Goal: Find specific page/section: Find specific page/section

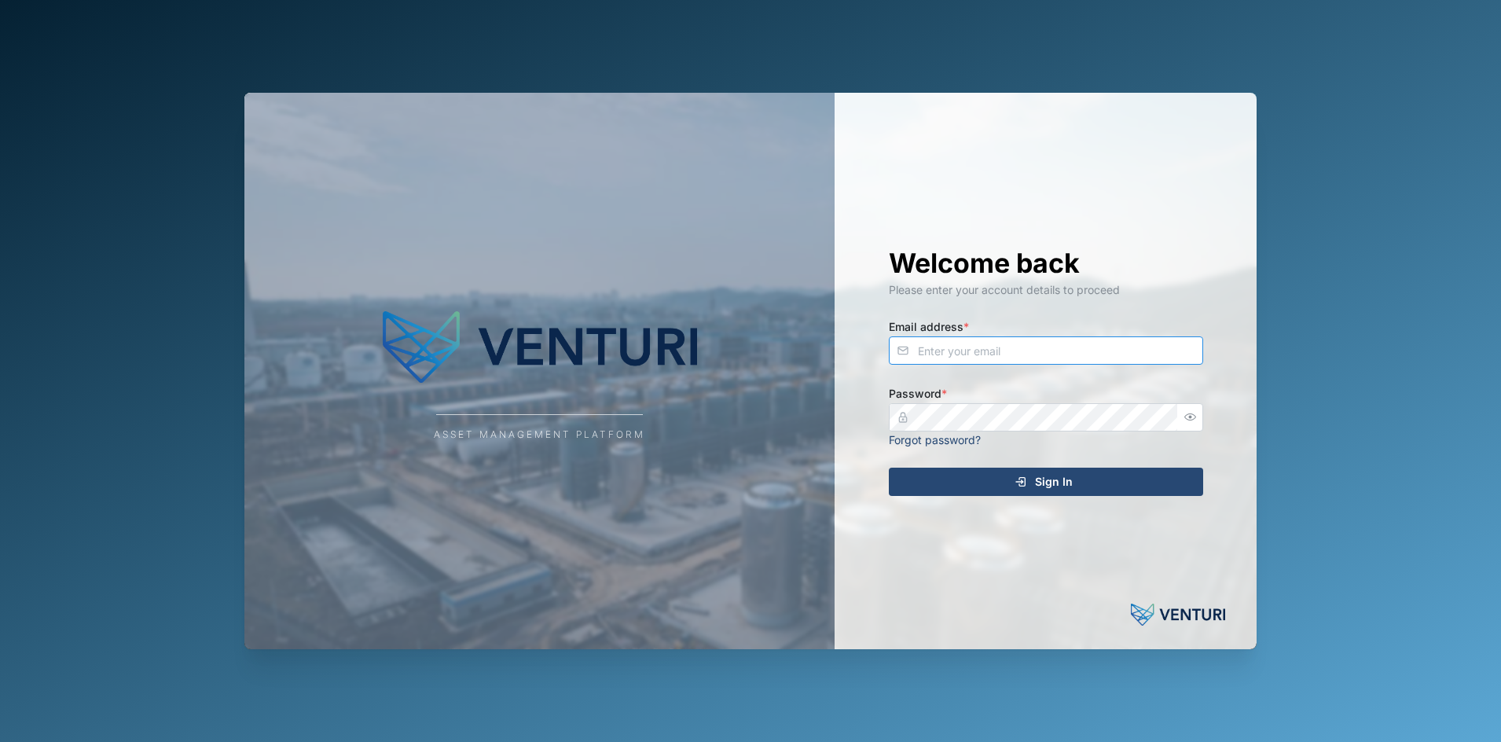
type input "[EMAIL_ADDRESS][DOMAIN_NAME]"
click at [945, 471] on div "Sign In" at bounding box center [1043, 481] width 289 height 27
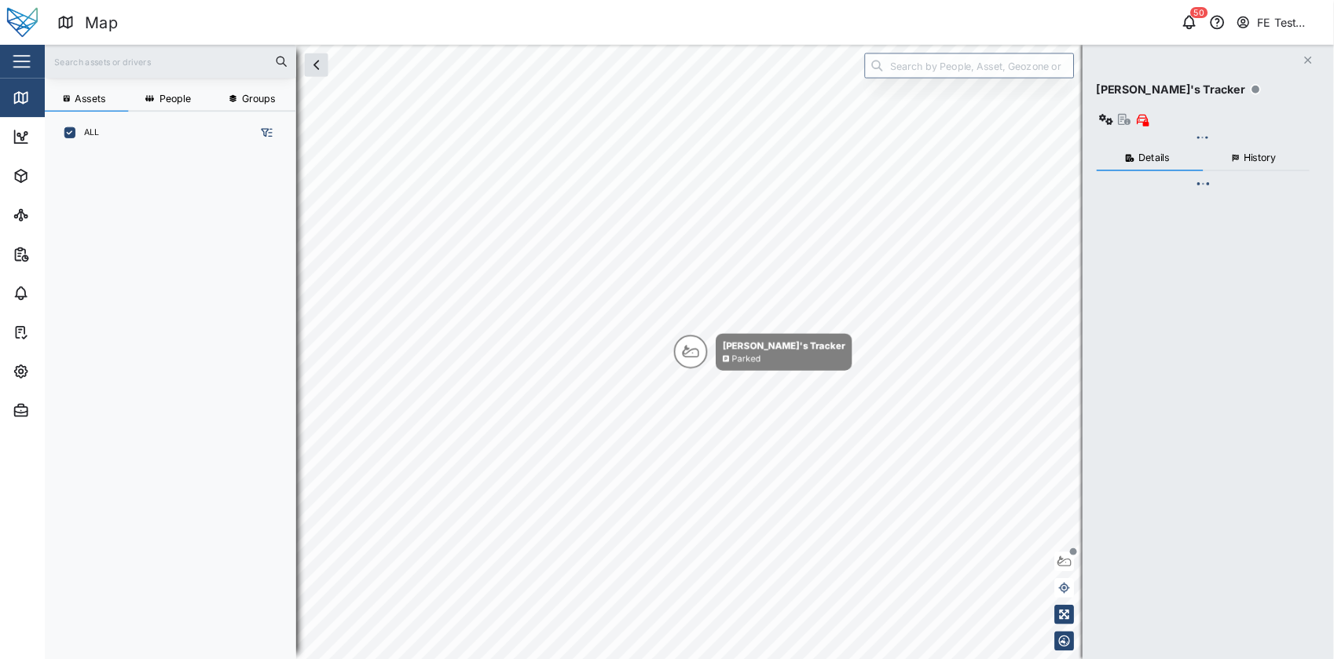
scroll to position [546, 243]
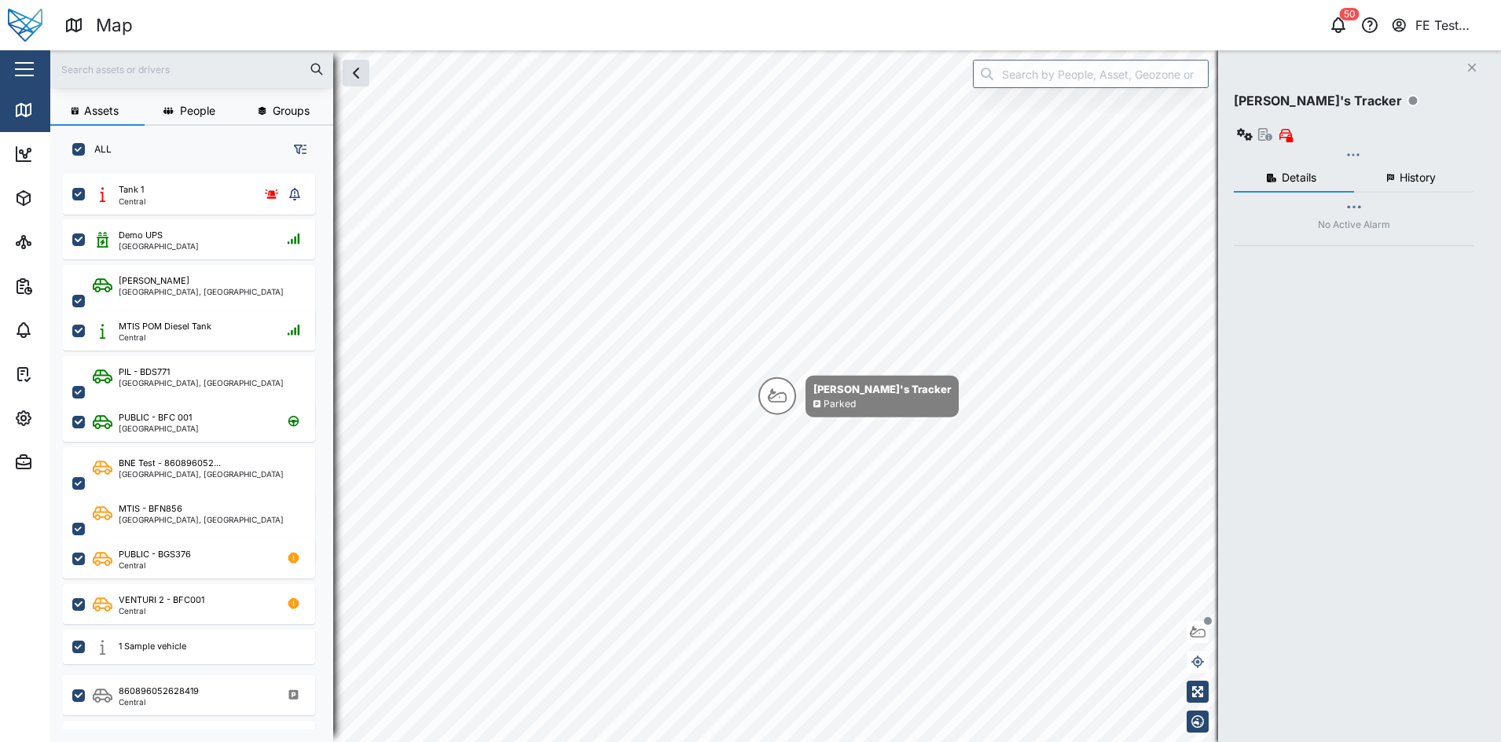
click at [22, 68] on div "button" at bounding box center [24, 69] width 19 height 2
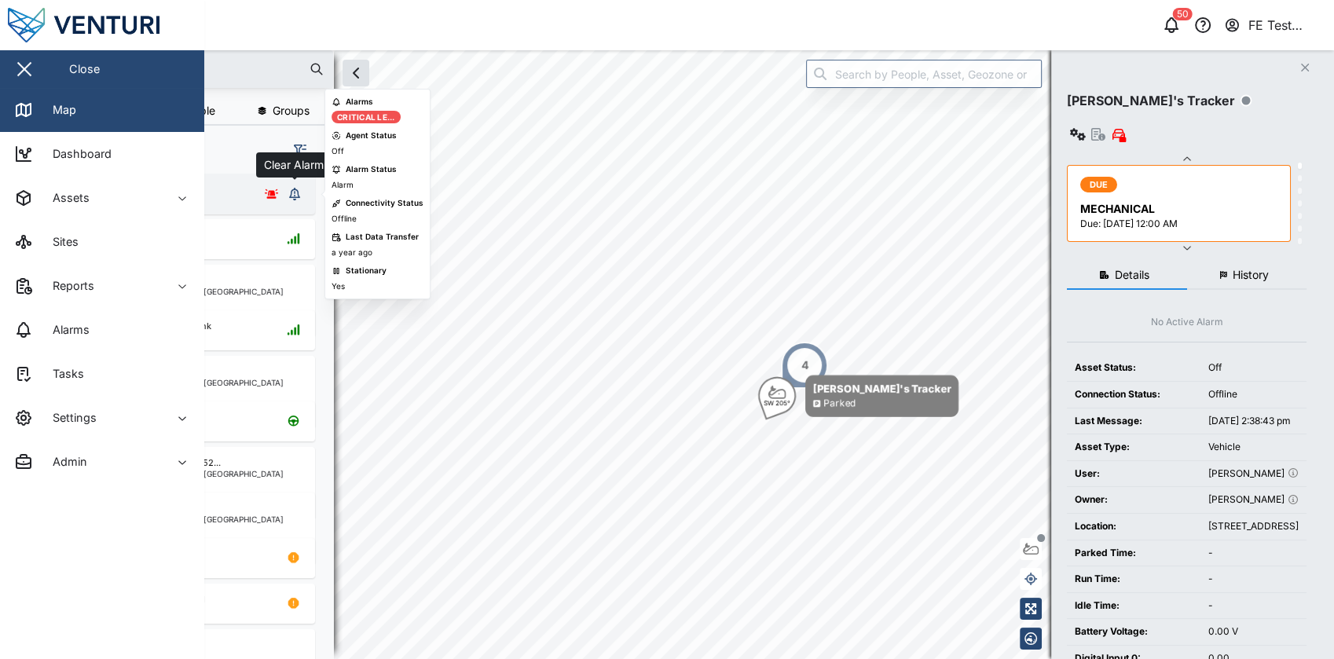
scroll to position [465, 244]
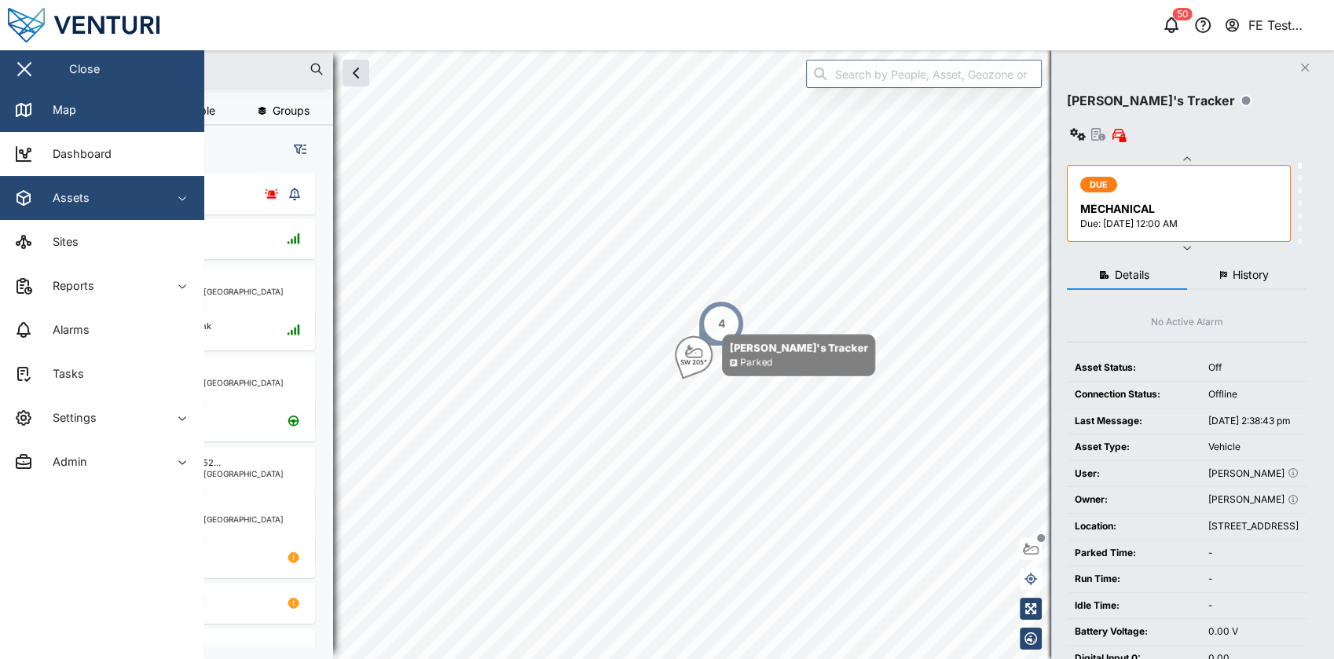
click at [147, 204] on div "Assets" at bounding box center [85, 198] width 143 height 19
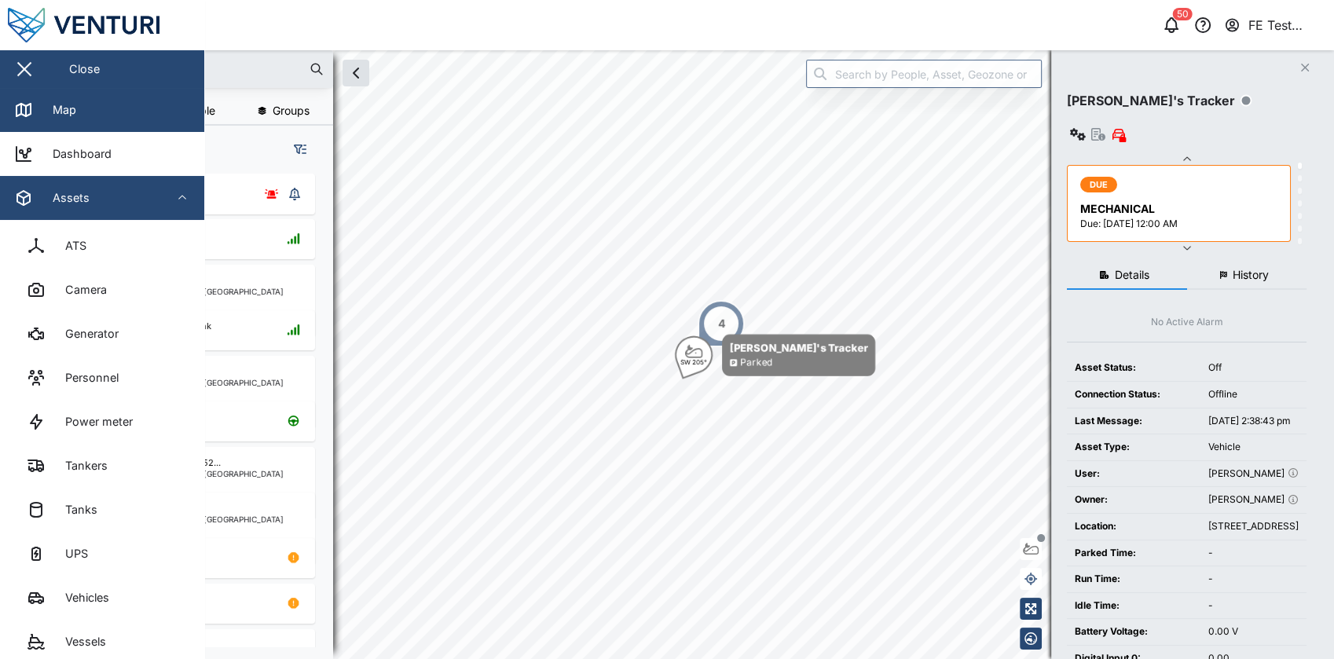
click at [147, 214] on span "Assets" at bounding box center [85, 198] width 143 height 44
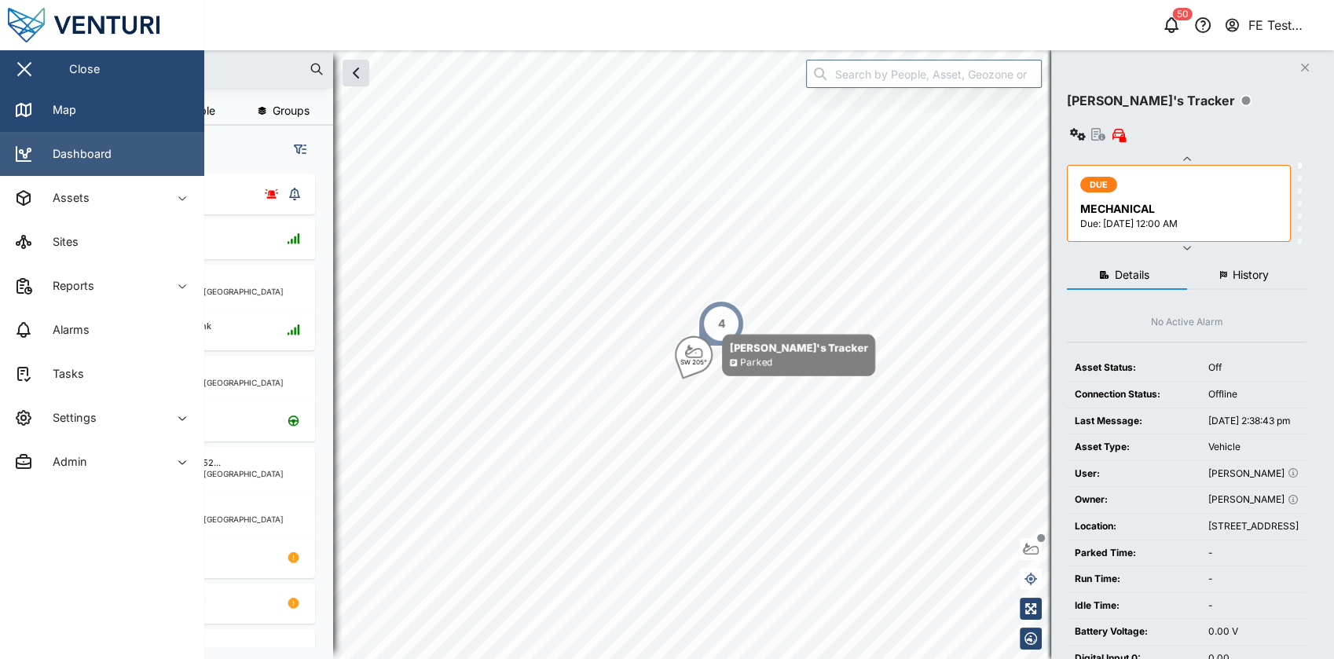
click at [155, 148] on link "Dashboard" at bounding box center [102, 154] width 204 height 44
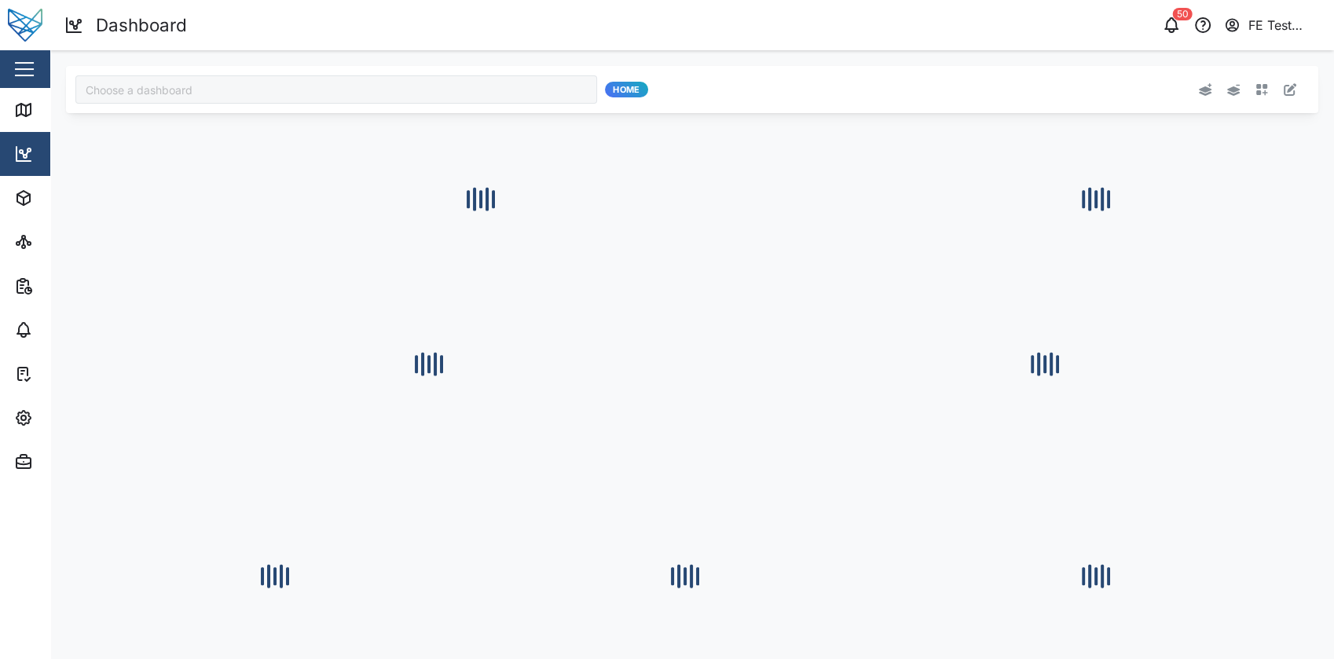
type input "Julz Dashboard"
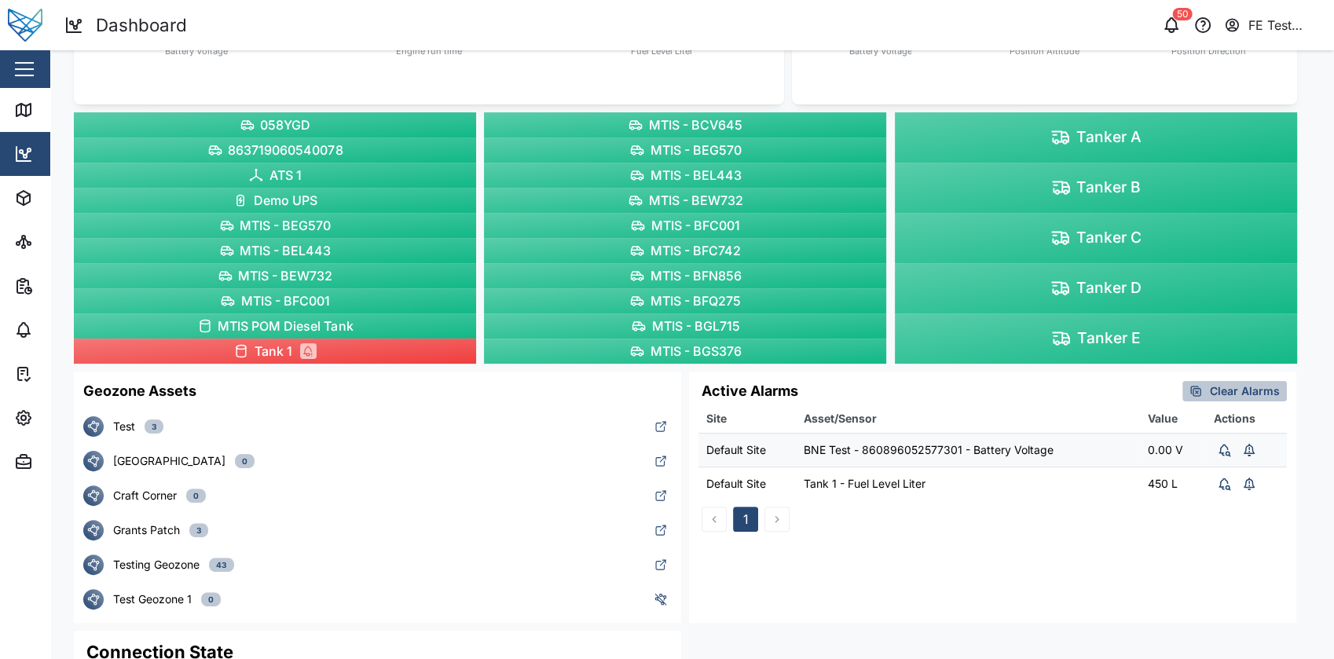
scroll to position [679, 0]
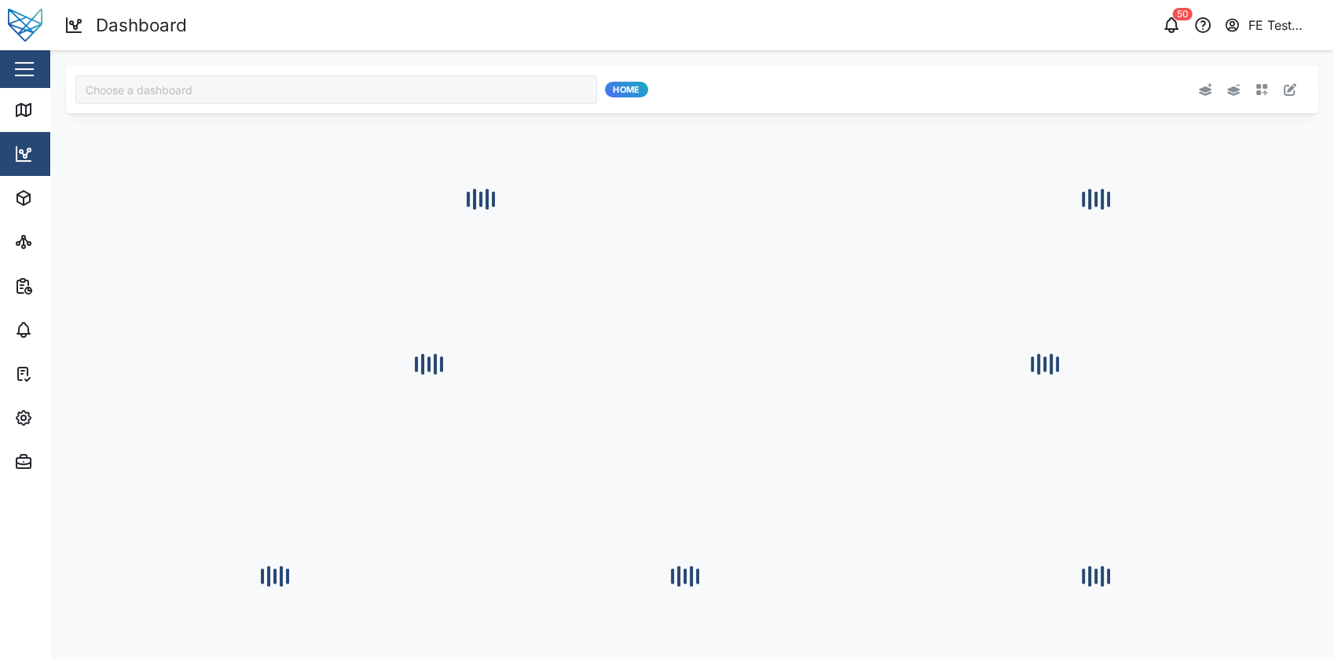
type input "Julz Dashboard"
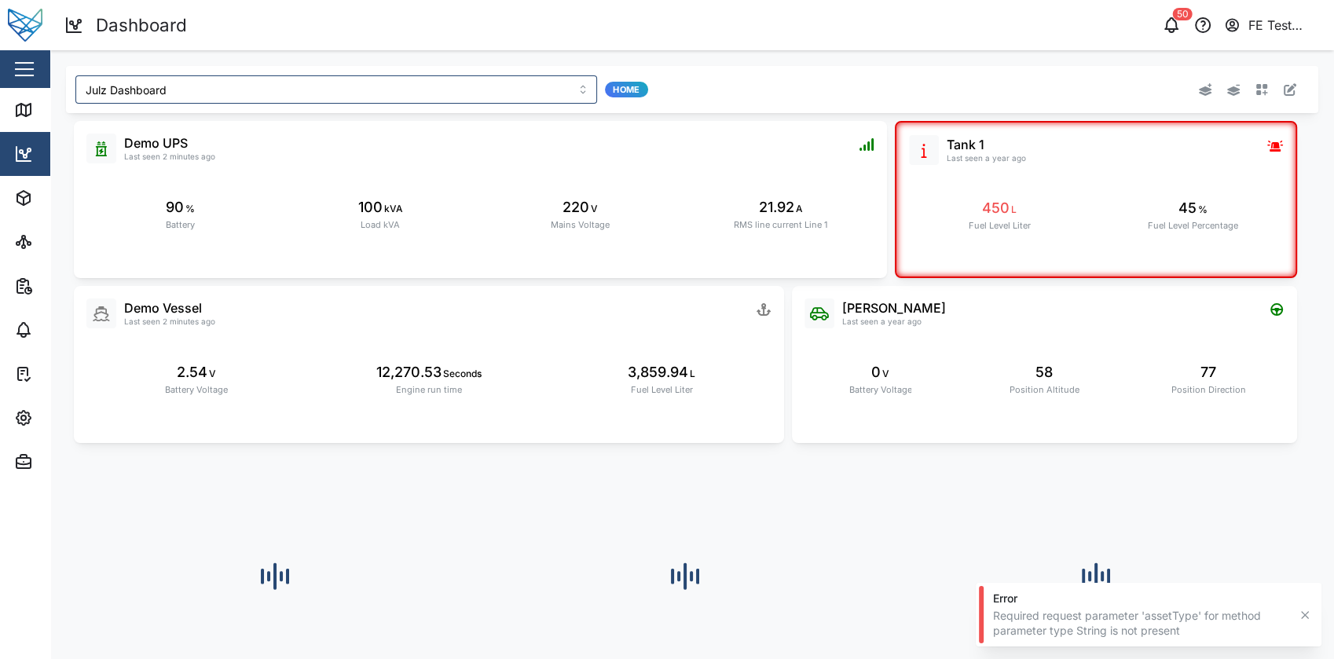
scroll to position [679, 0]
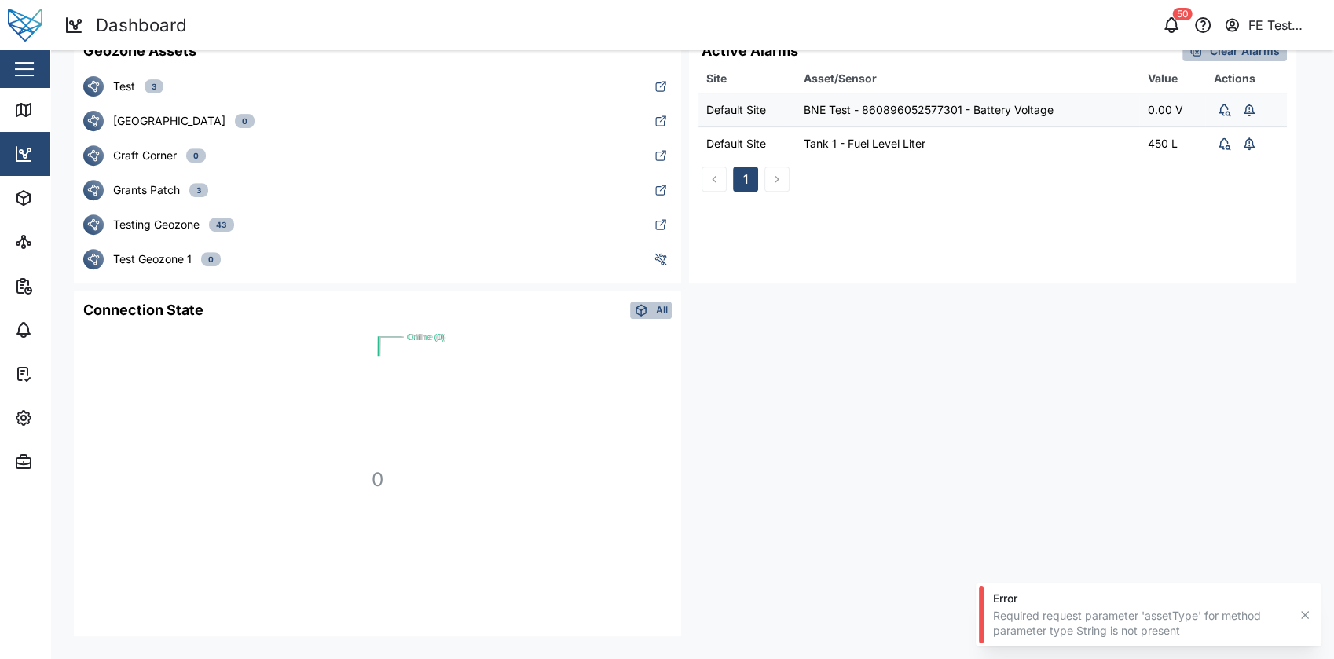
click at [647, 309] on icon "button" at bounding box center [641, 310] width 14 height 14
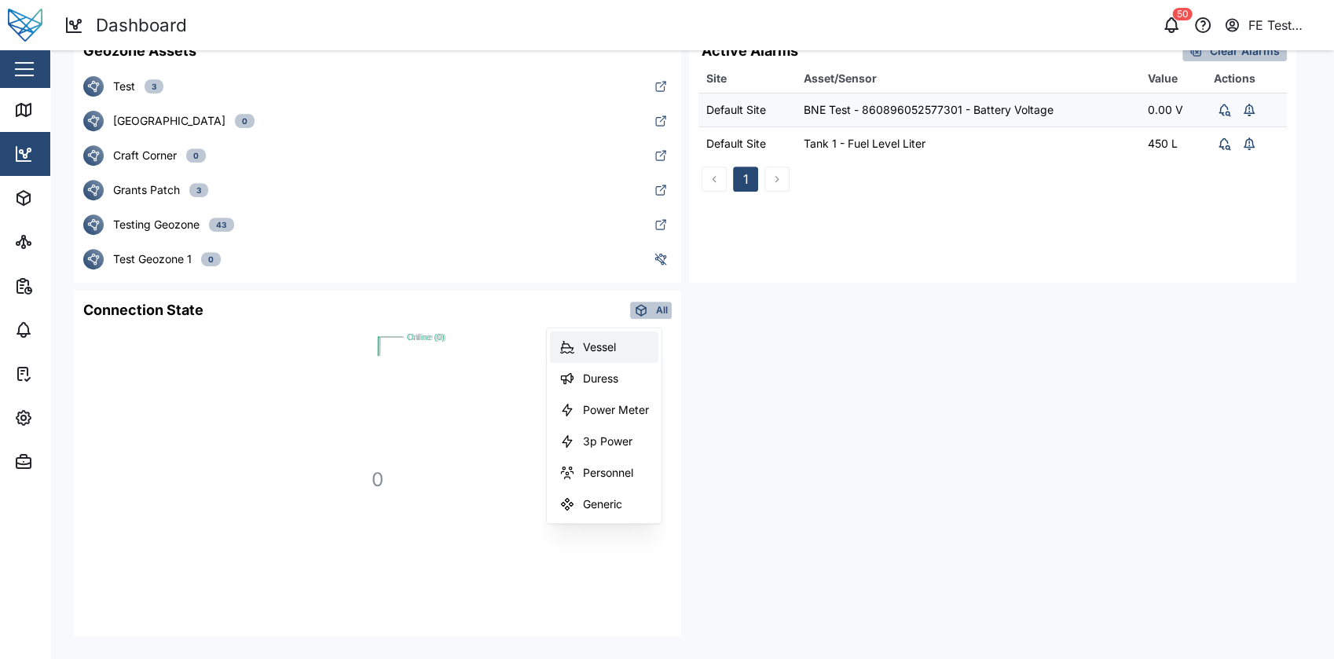
scroll to position [184, 0]
click at [614, 355] on div "Vehicle" at bounding box center [616, 352] width 66 height 13
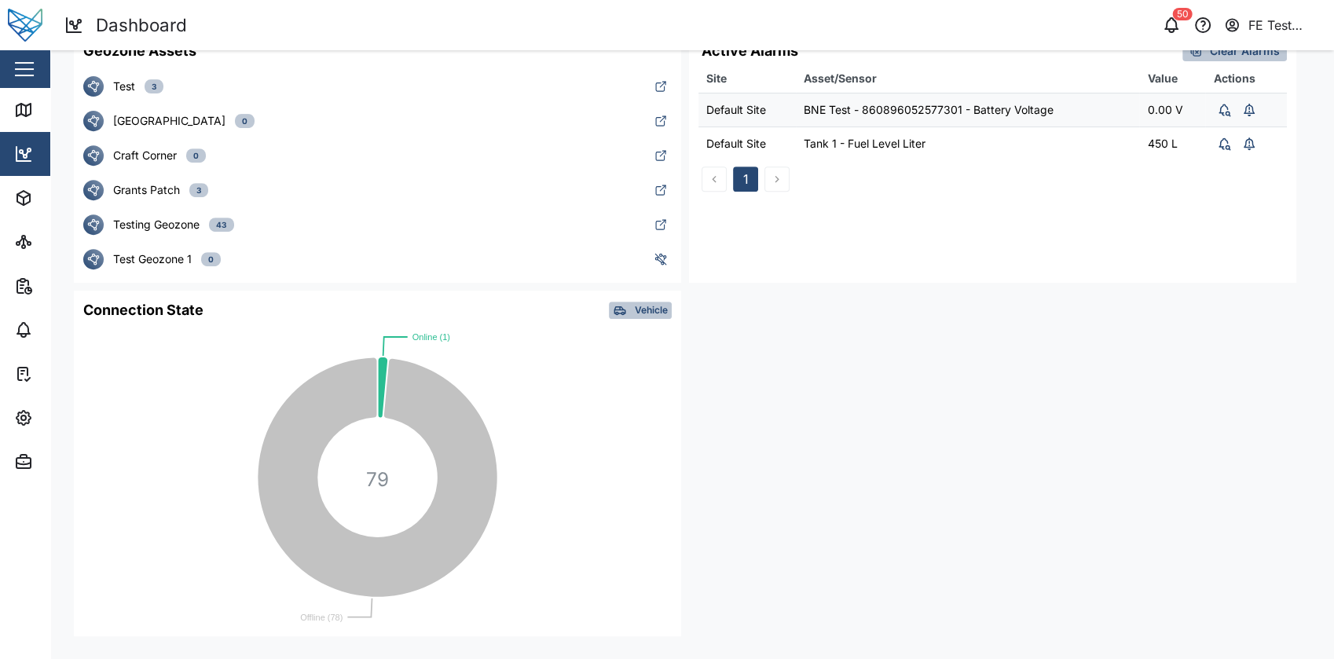
click at [657, 308] on span "Vehicle" at bounding box center [651, 311] width 33 height 16
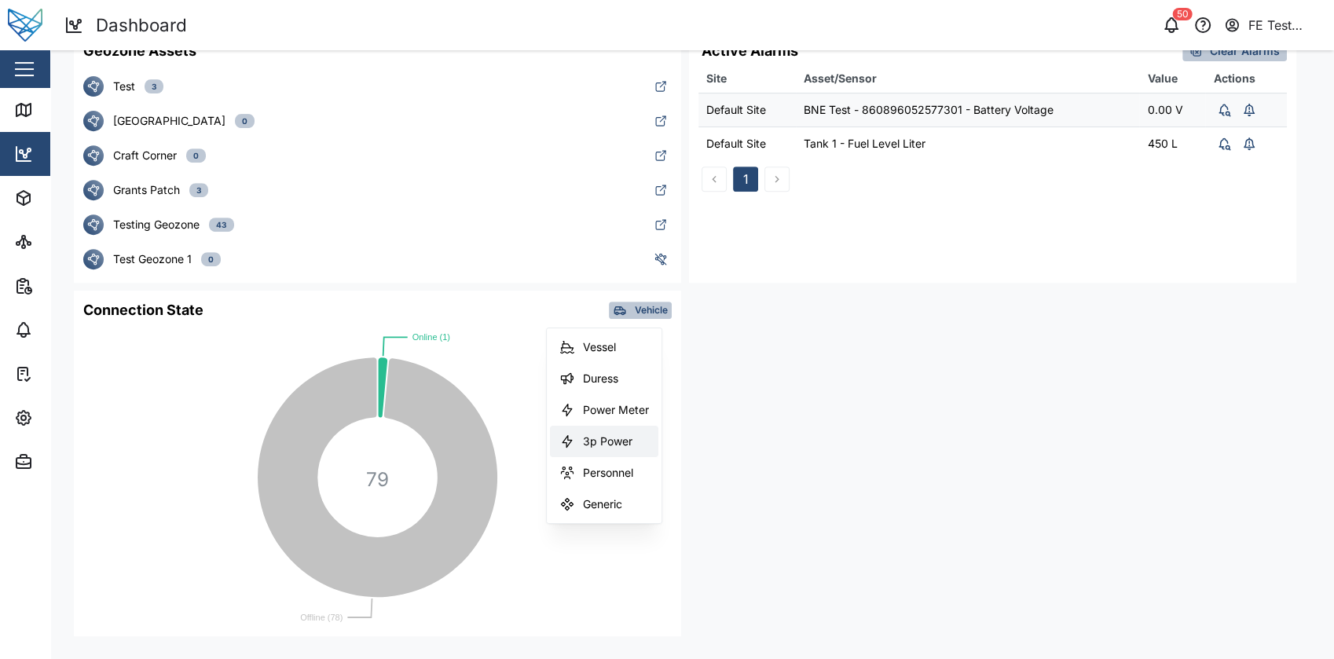
click at [629, 434] on button "3p Power" at bounding box center [604, 441] width 108 height 31
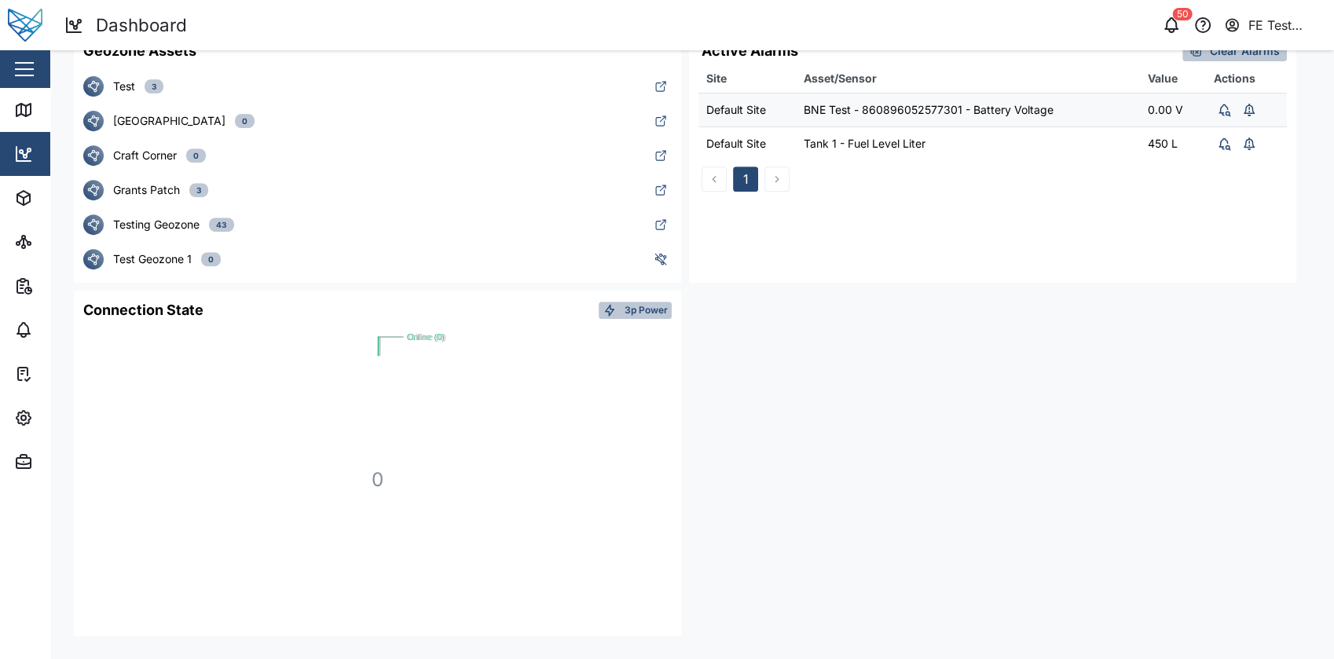
click at [635, 302] on button "3p Power" at bounding box center [635, 310] width 73 height 17
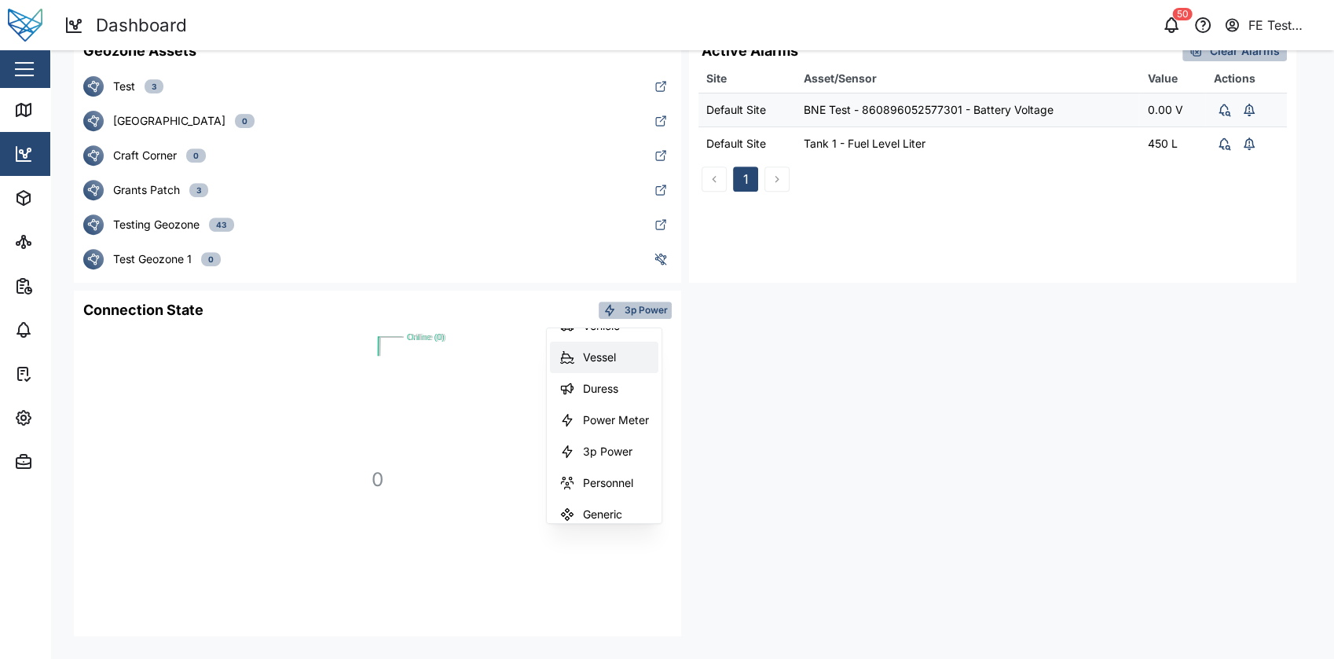
scroll to position [219, 0]
click at [598, 503] on div "Generic" at bounding box center [616, 505] width 66 height 13
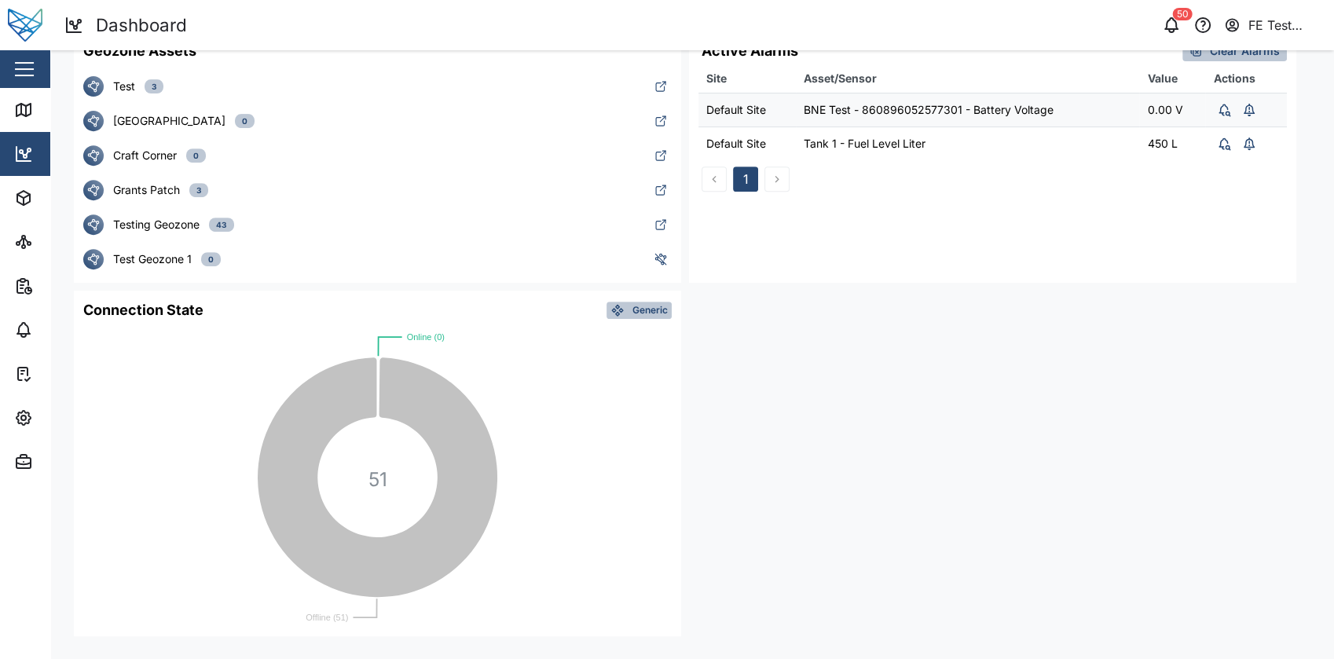
click at [627, 310] on div "Generic" at bounding box center [639, 311] width 57 height 16
click at [632, 405] on div "Power Meter" at bounding box center [616, 410] width 66 height 13
click at [644, 317] on button "Power Meter" at bounding box center [628, 310] width 88 height 17
click at [595, 374] on div "Genset" at bounding box center [616, 378] width 66 height 13
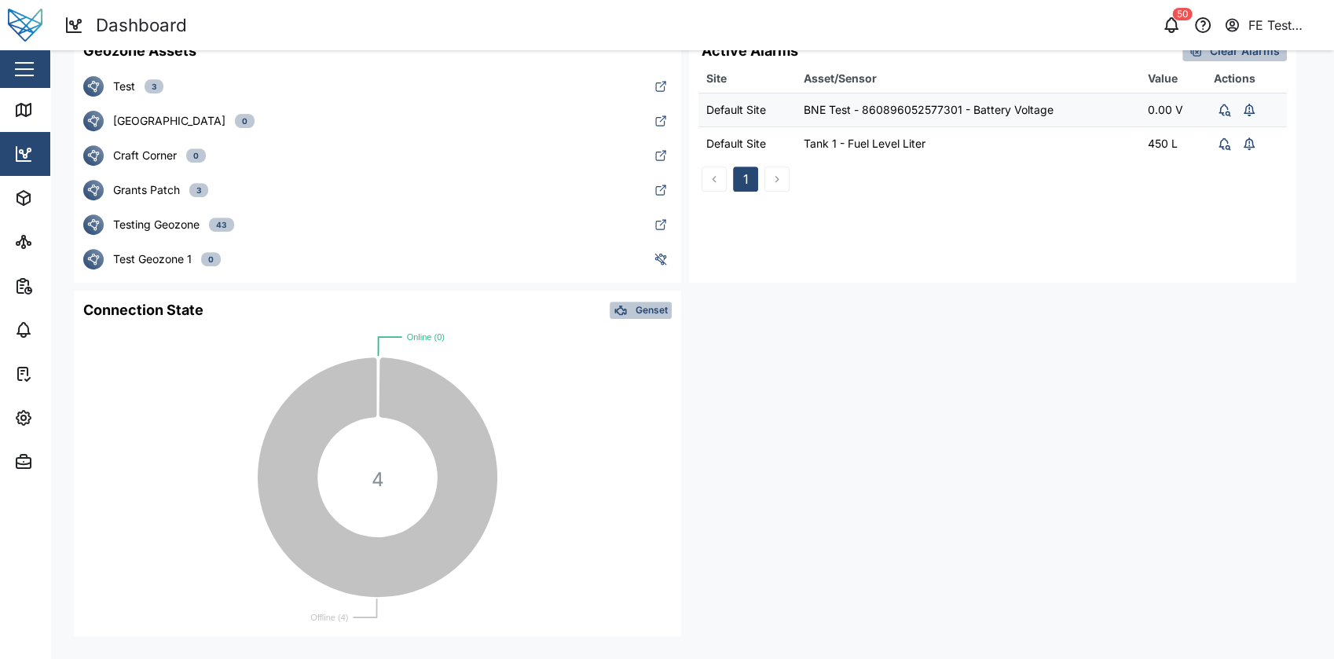
click at [633, 305] on div "Genset" at bounding box center [641, 311] width 54 height 16
click at [612, 418] on div "Vehicle" at bounding box center [616, 423] width 66 height 13
click at [650, 308] on span "Vehicle" at bounding box center [651, 311] width 33 height 16
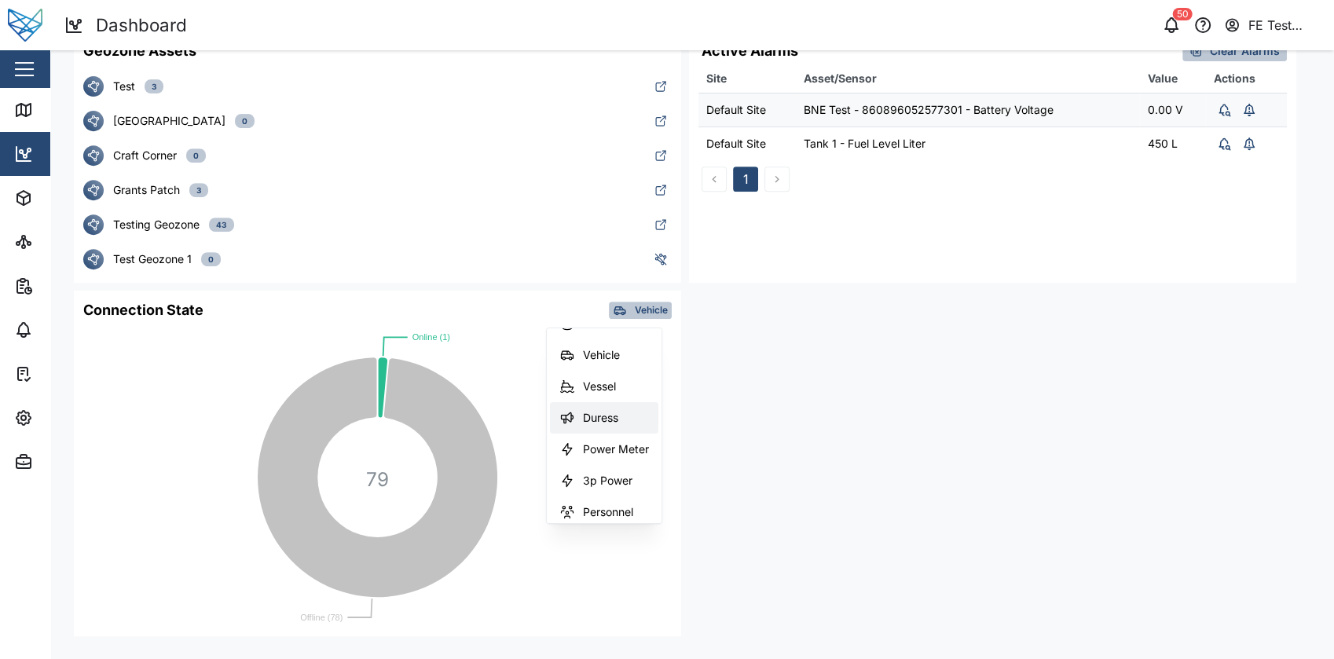
scroll to position [178, 0]
click at [610, 356] on div "Vehicle" at bounding box center [616, 357] width 66 height 13
click at [647, 300] on div "Connection State Vehicle" at bounding box center [377, 310] width 607 height 20
click at [654, 310] on span "Vehicle" at bounding box center [651, 311] width 33 height 16
click at [623, 376] on div "Genset" at bounding box center [616, 378] width 66 height 13
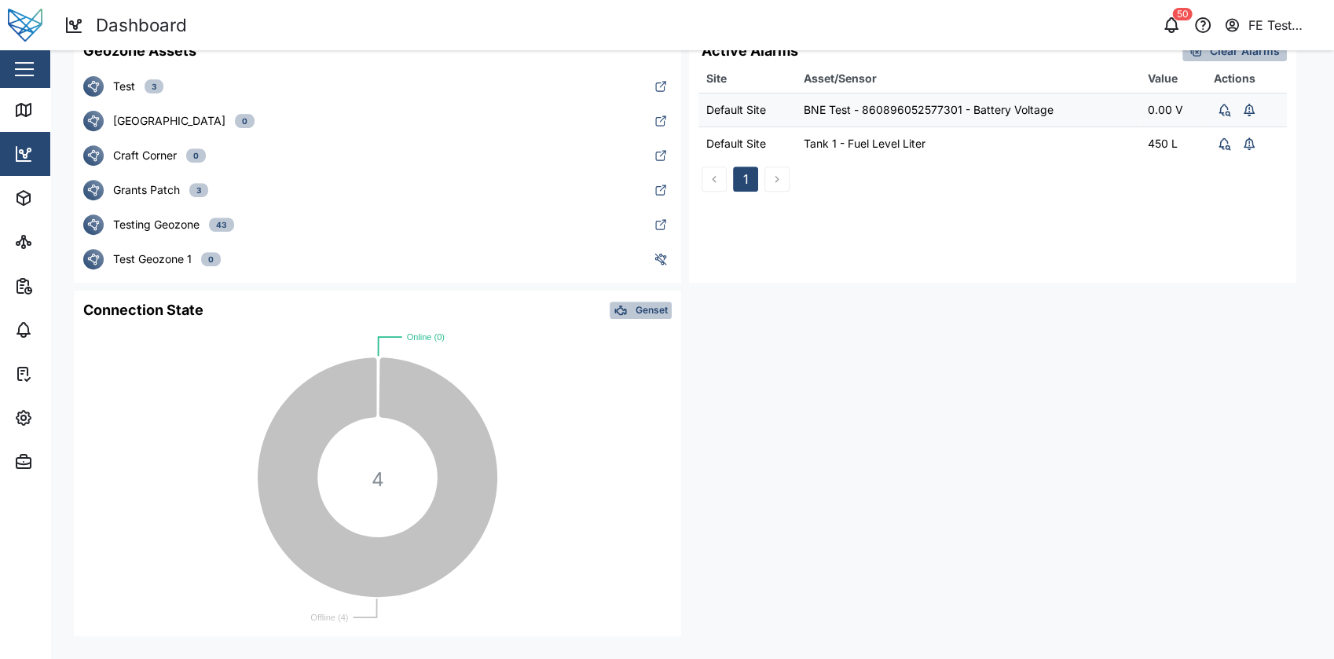
click at [650, 315] on span "Genset" at bounding box center [652, 311] width 32 height 16
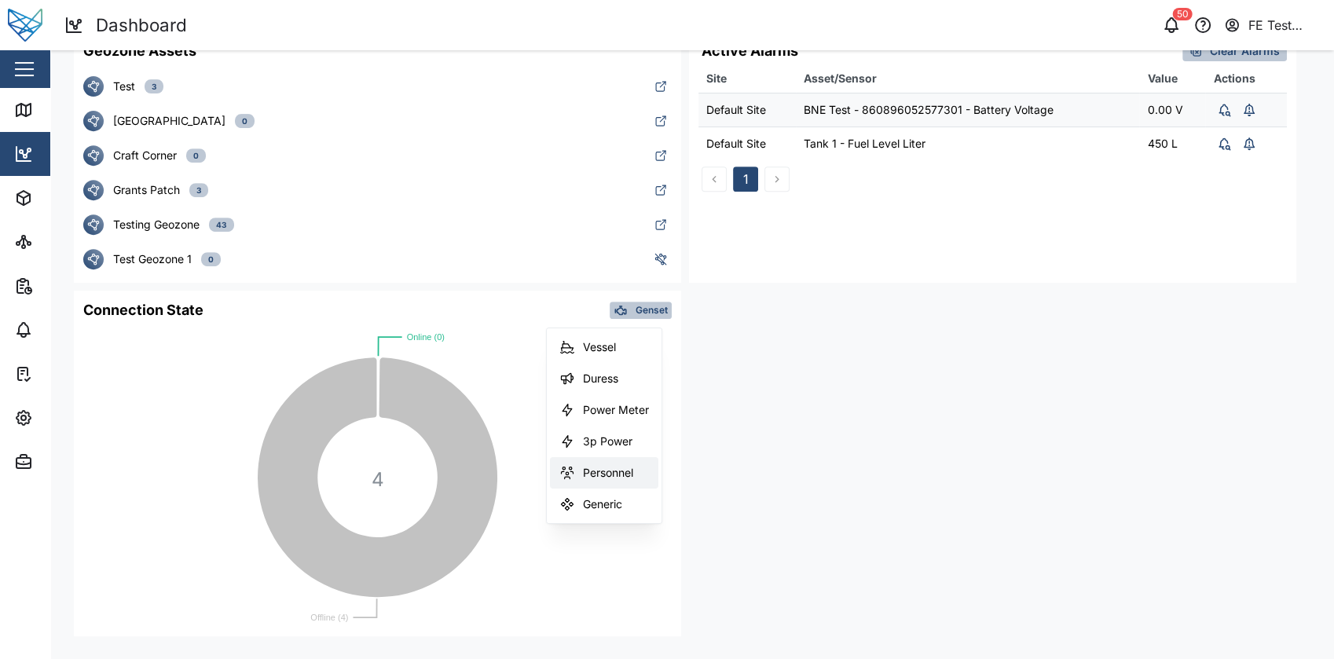
click at [609, 467] on div "Personnel" at bounding box center [616, 473] width 66 height 13
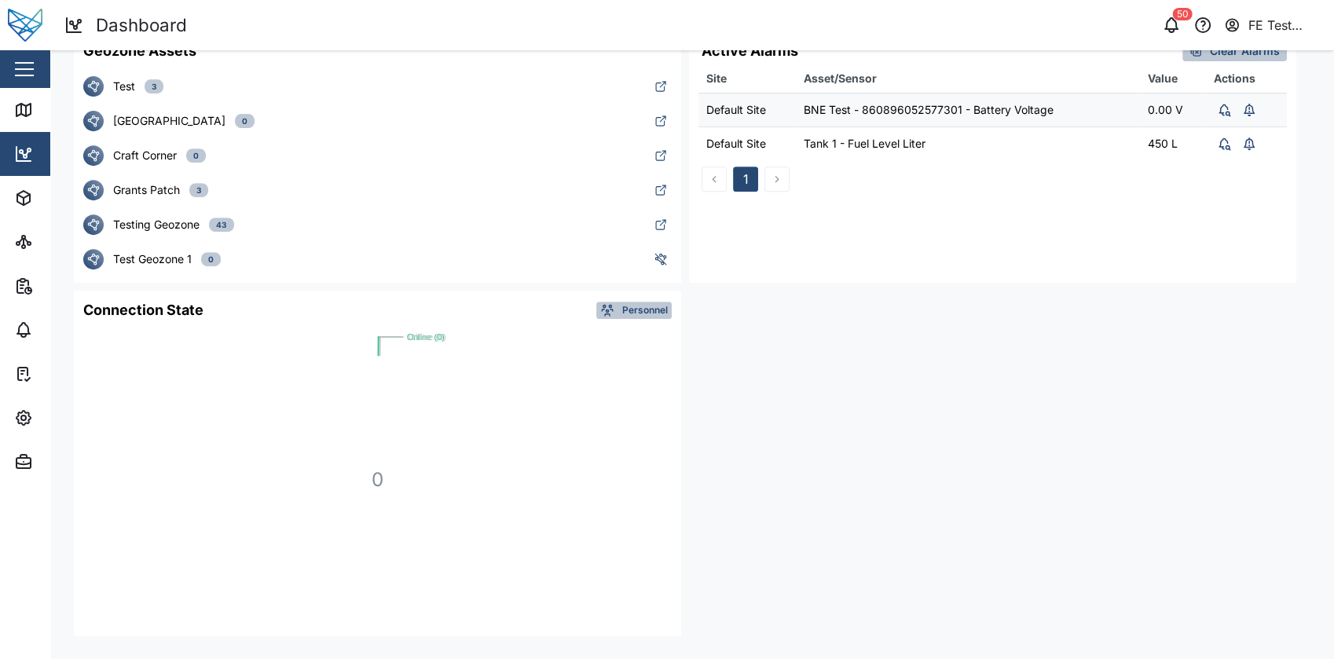
scroll to position [0, 0]
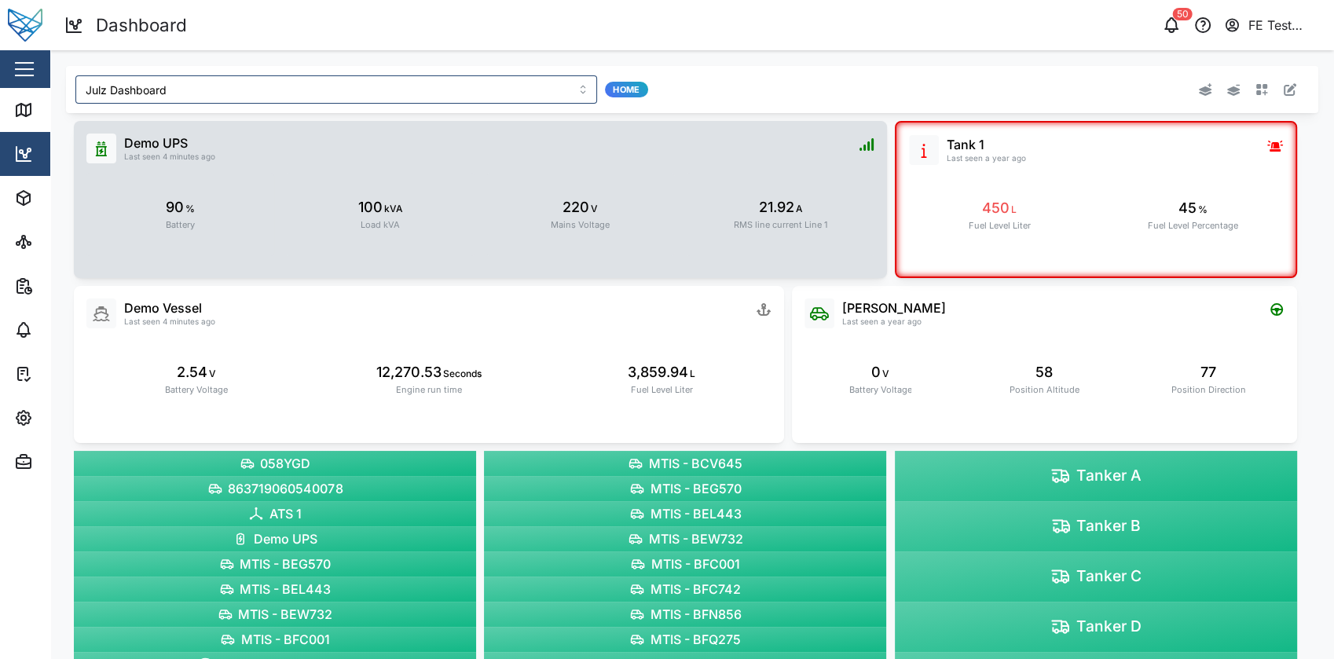
click at [661, 226] on div "220 V Mains Voltage" at bounding box center [581, 214] width 188 height 83
